Goal: Task Accomplishment & Management: Manage account settings

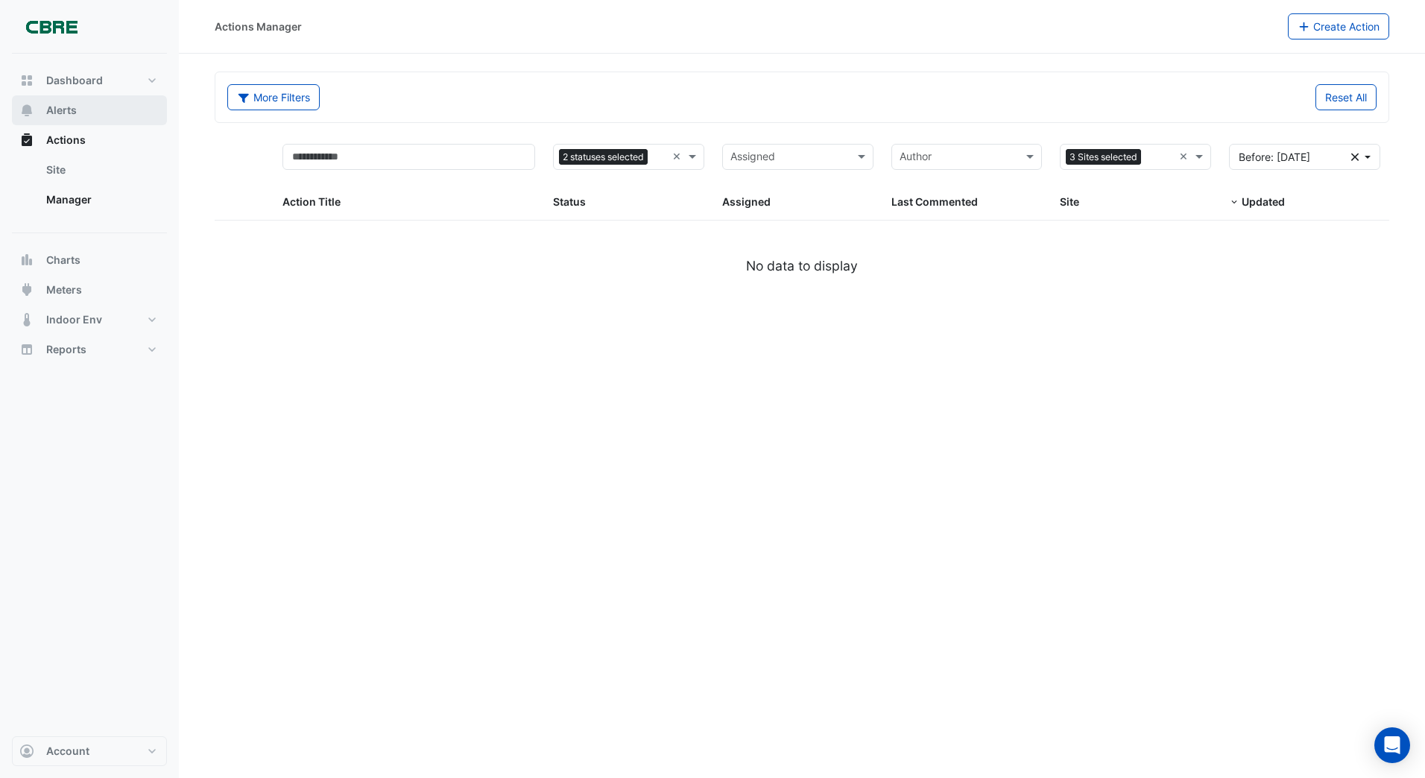
click at [94, 115] on button "Alerts" at bounding box center [89, 110] width 155 height 30
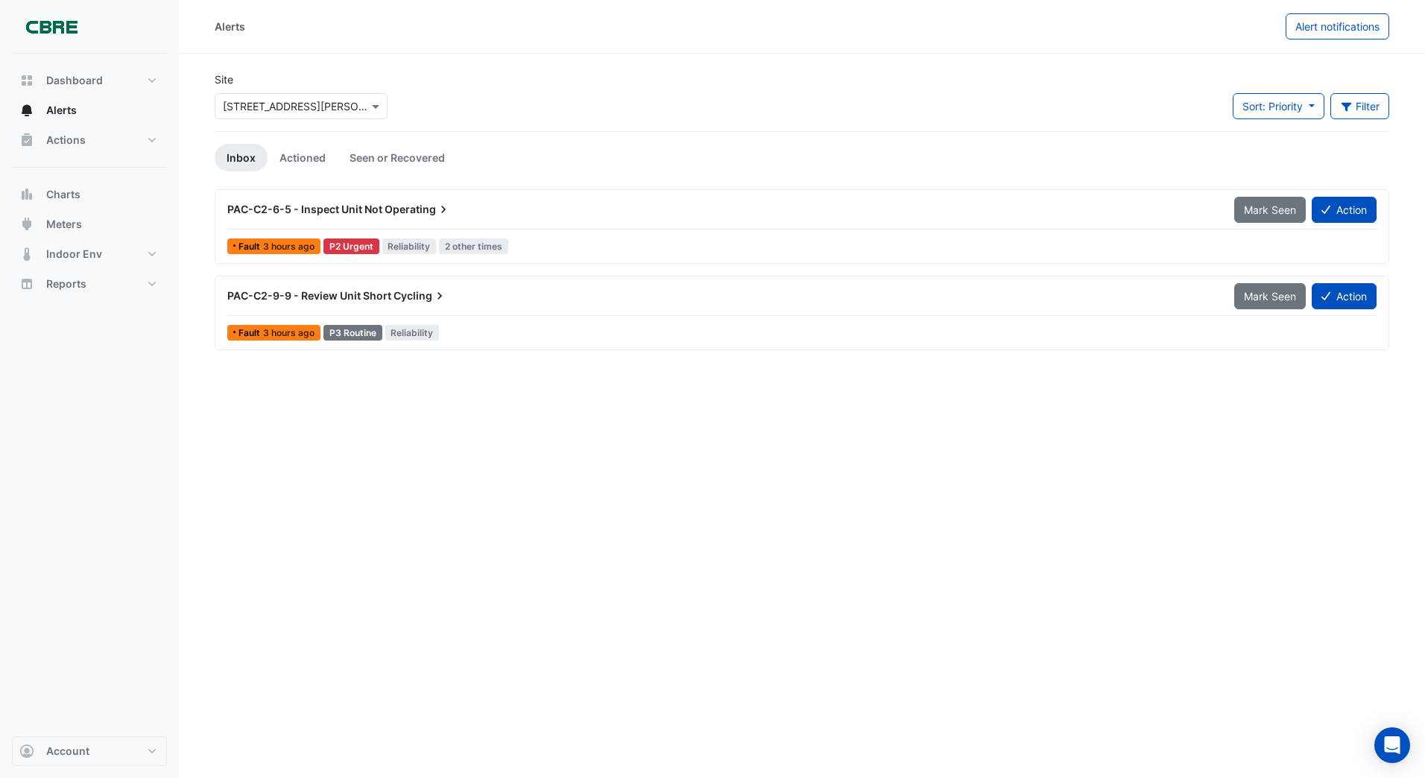
click at [415, 207] on span "Operating" at bounding box center [417, 209] width 66 height 15
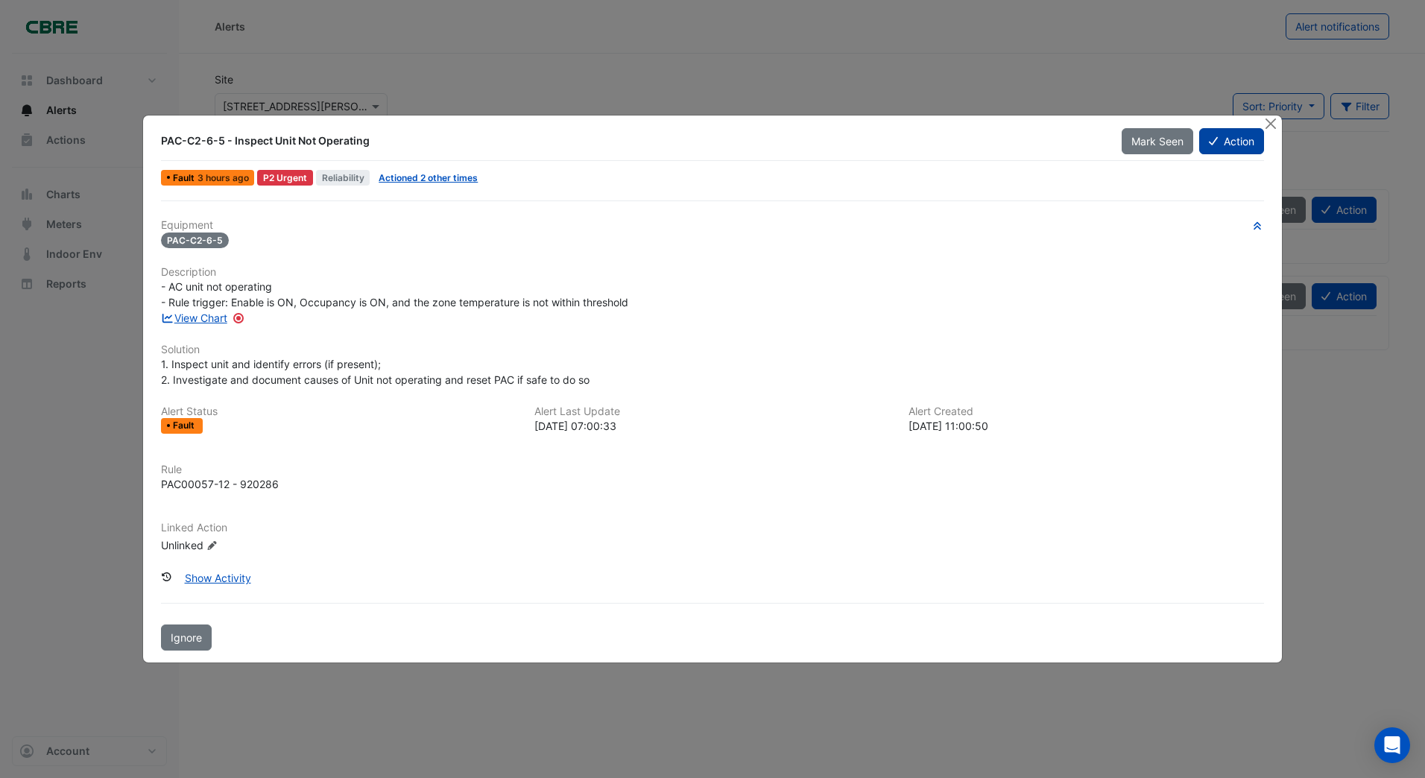
click at [1225, 144] on button "Action" at bounding box center [1231, 141] width 65 height 26
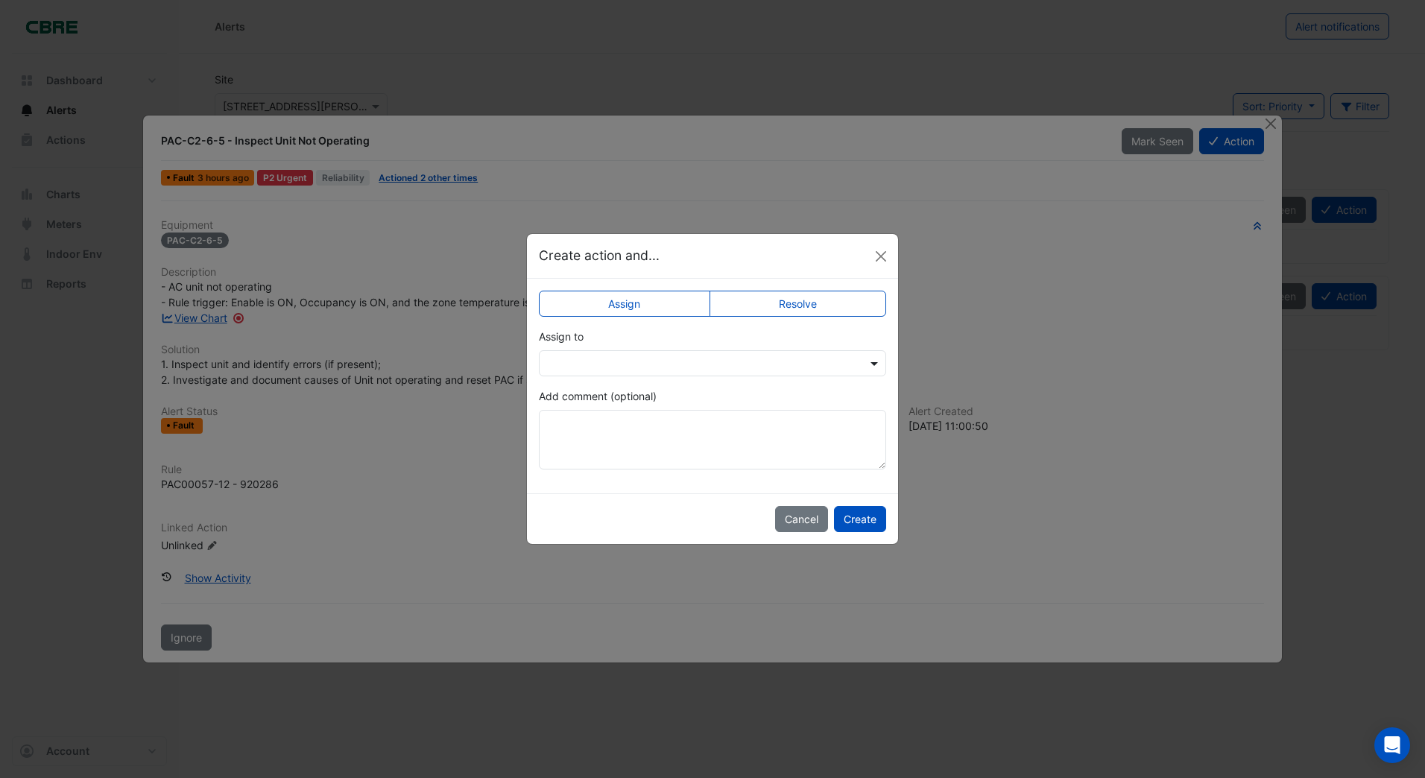
click at [873, 362] on span at bounding box center [876, 363] width 19 height 16
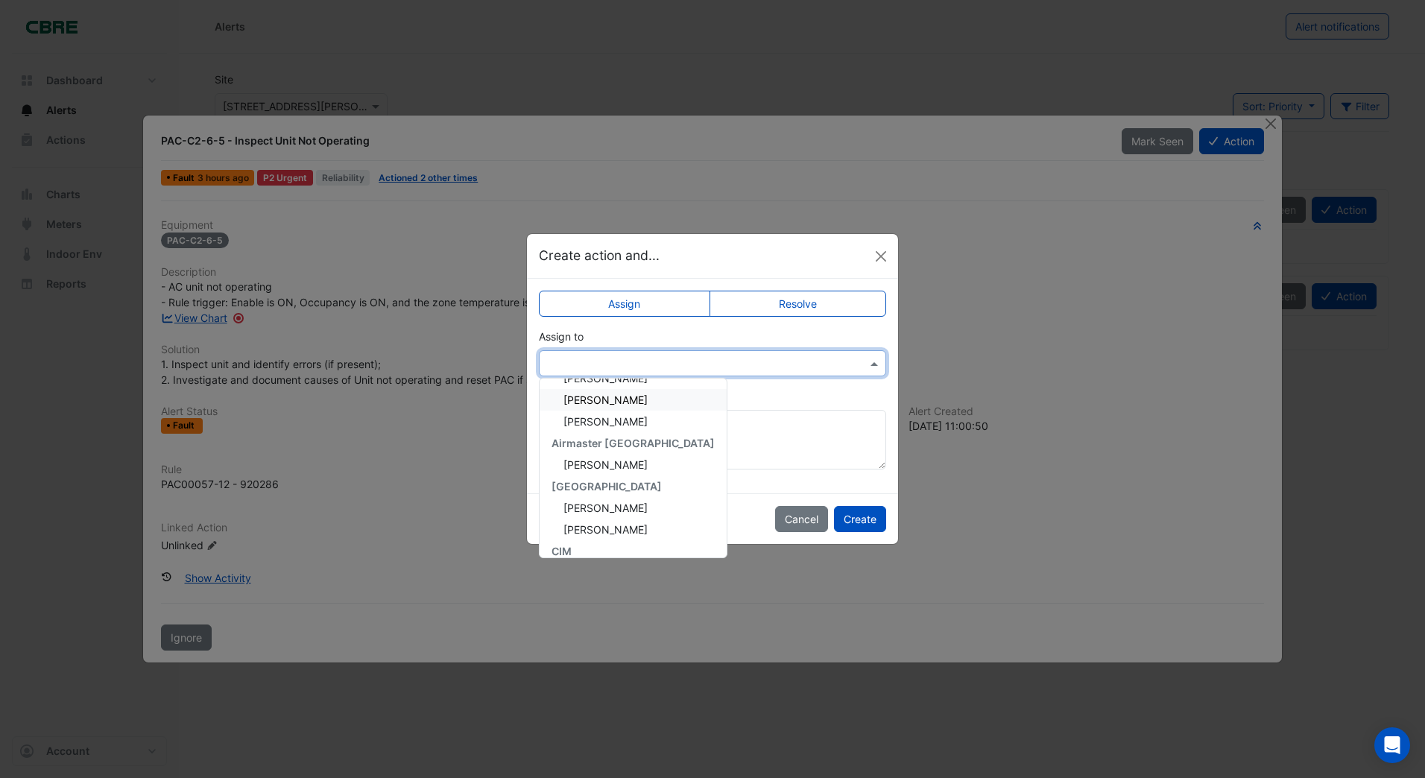
scroll to position [37, 0]
click at [591, 465] on span "[PERSON_NAME]" at bounding box center [605, 466] width 84 height 13
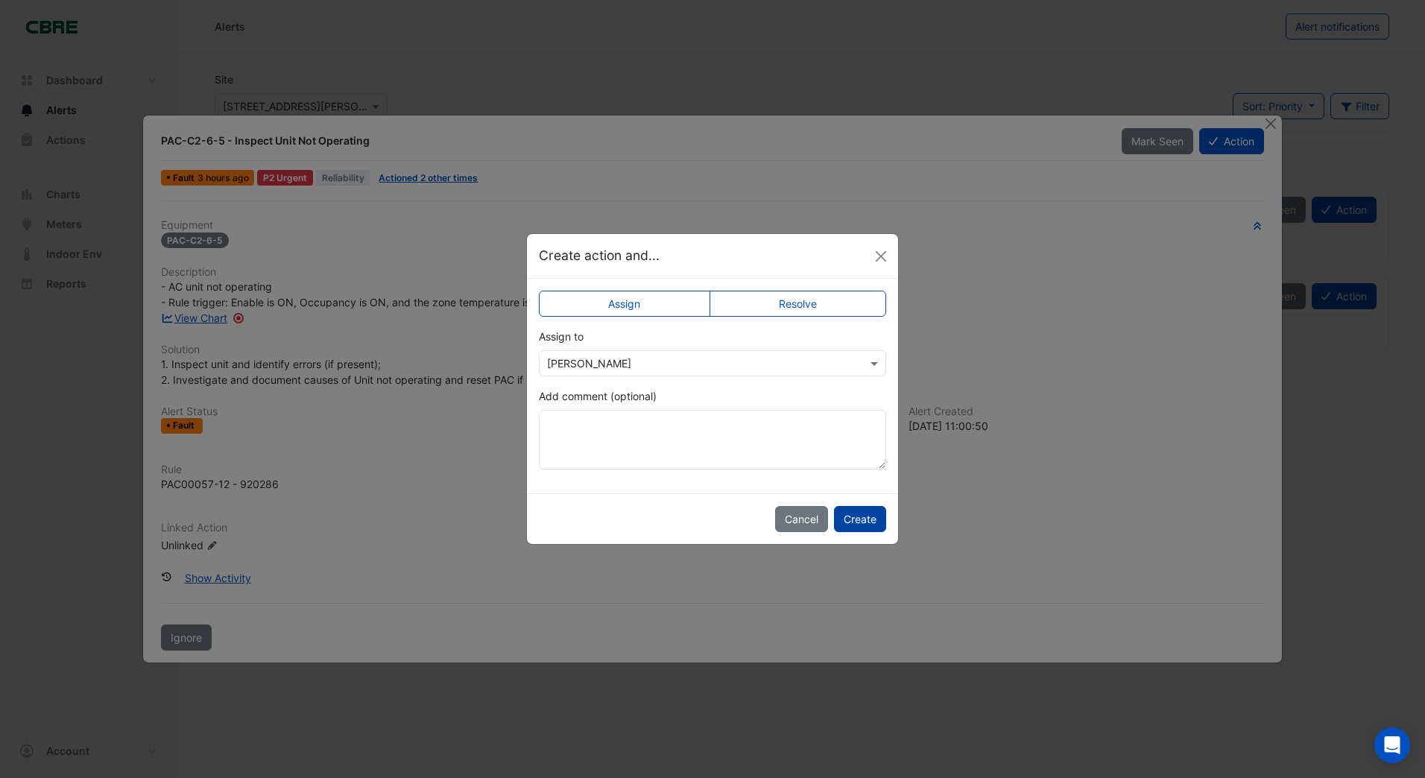
click at [849, 519] on button "Create" at bounding box center [860, 519] width 52 height 26
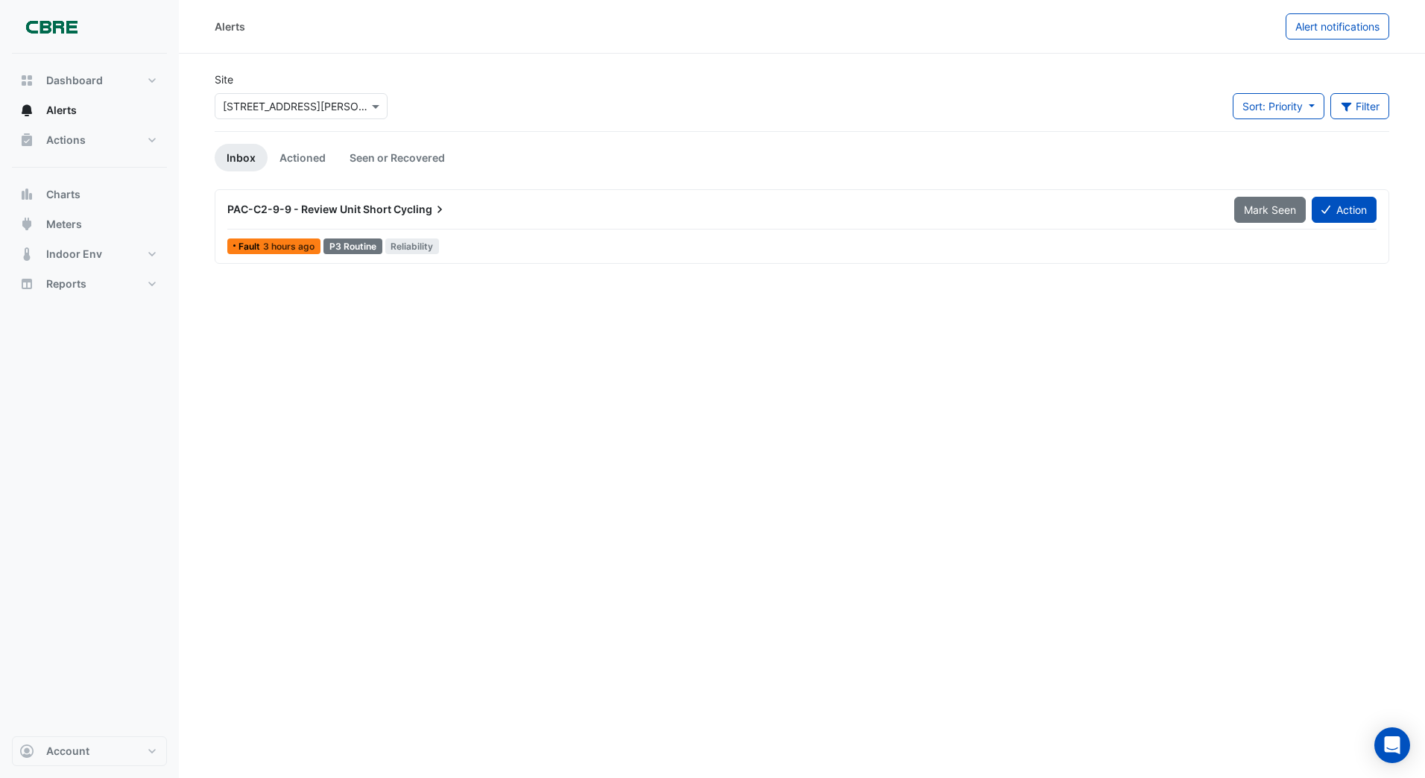
click at [401, 206] on span "Cycling" at bounding box center [420, 209] width 54 height 15
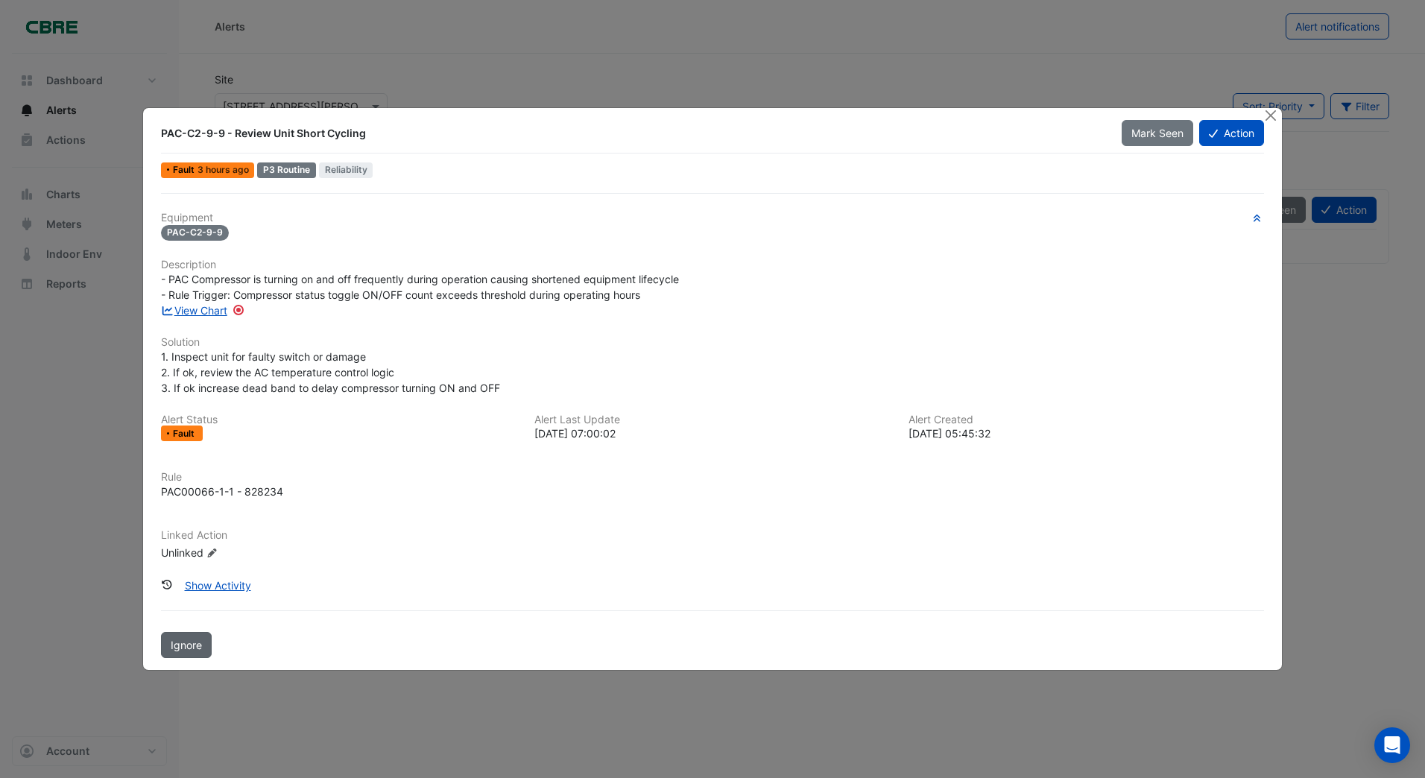
click at [175, 636] on button "Ignore" at bounding box center [186, 645] width 51 height 26
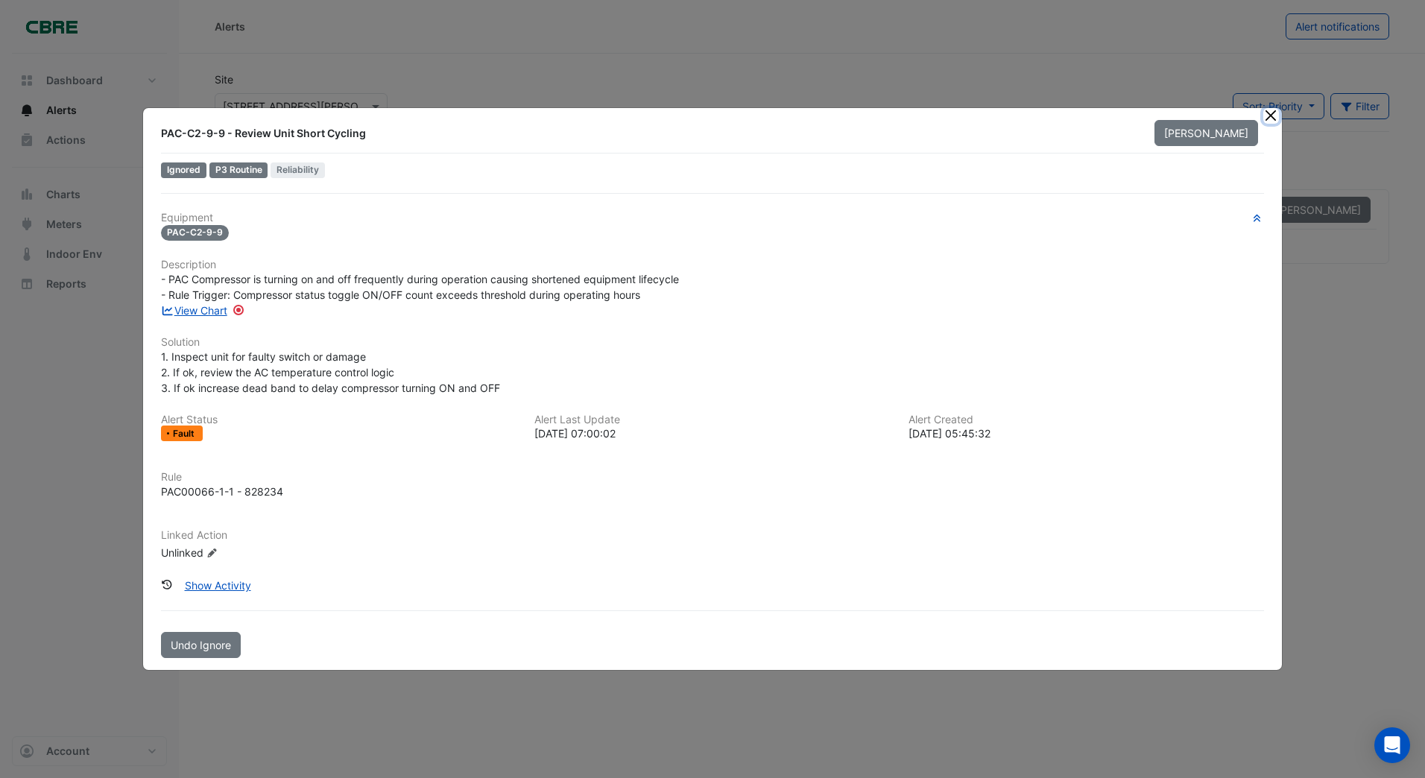
click at [1270, 112] on button "Close" at bounding box center [1271, 116] width 16 height 16
